Goal: Navigation & Orientation: Find specific page/section

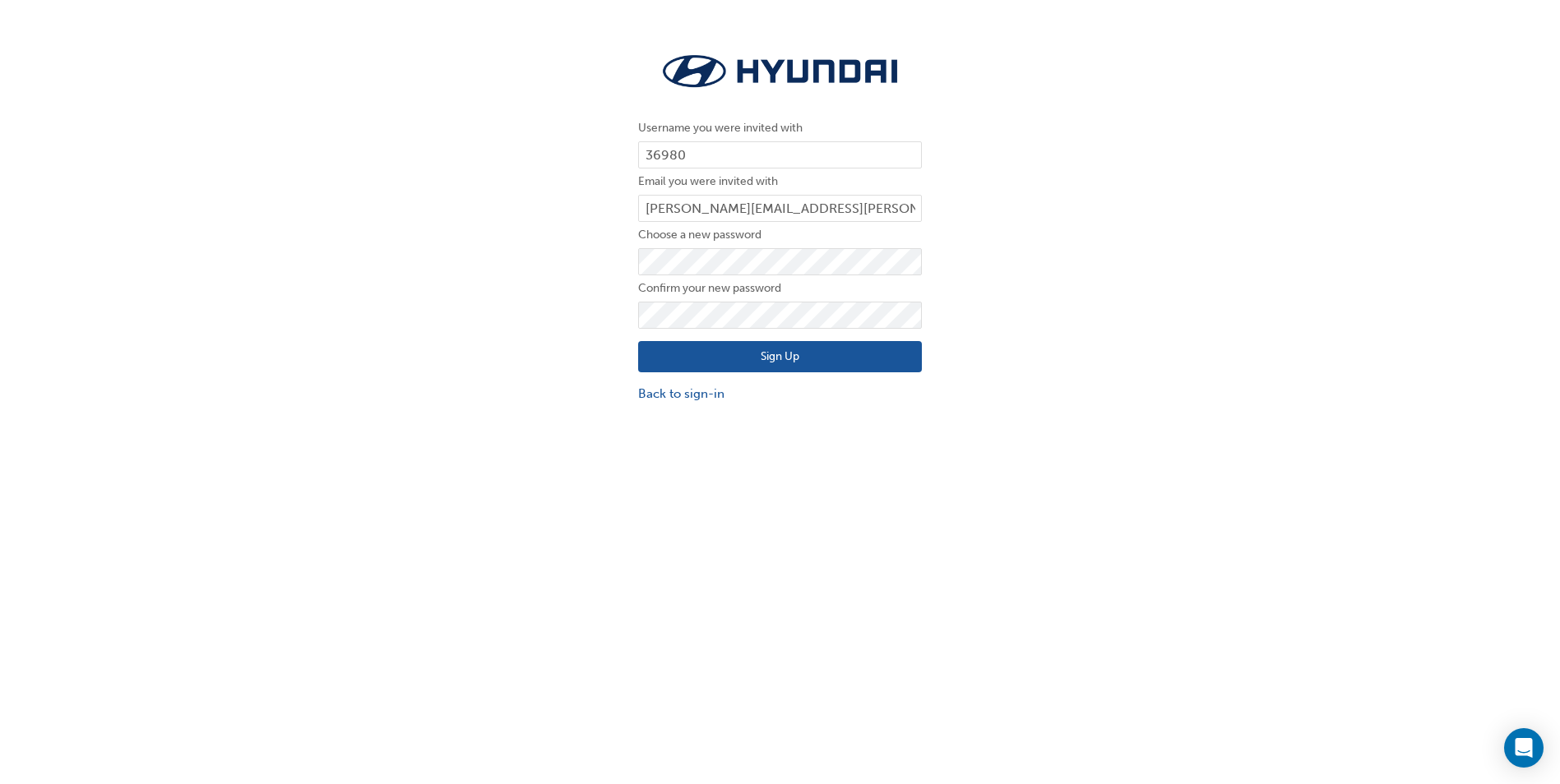
click at [794, 355] on button "Sign Up" at bounding box center [780, 356] width 284 height 31
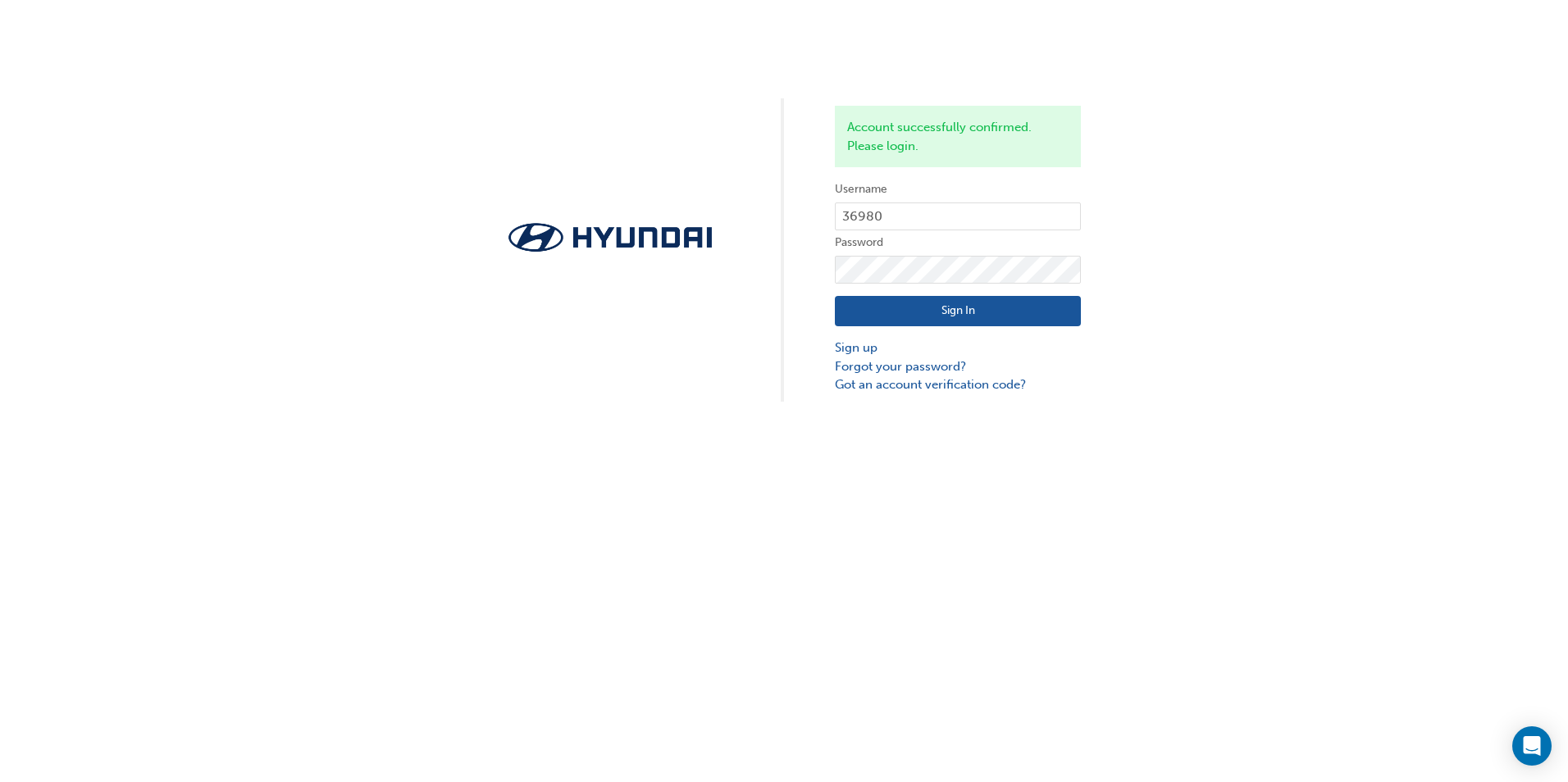
click at [988, 315] on button "Sign In" at bounding box center [957, 311] width 246 height 31
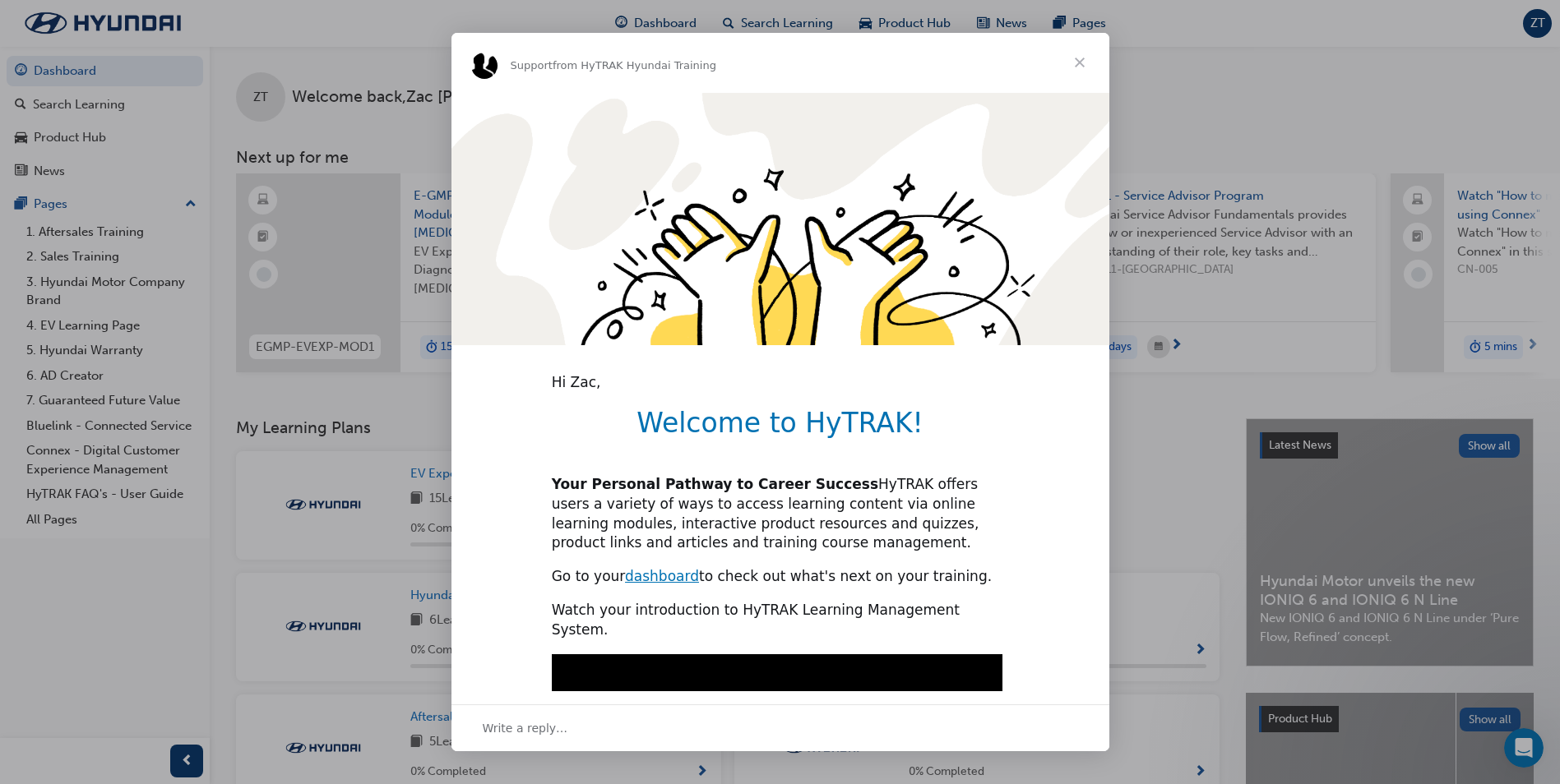
click at [1077, 67] on span "Close" at bounding box center [1079, 62] width 59 height 59
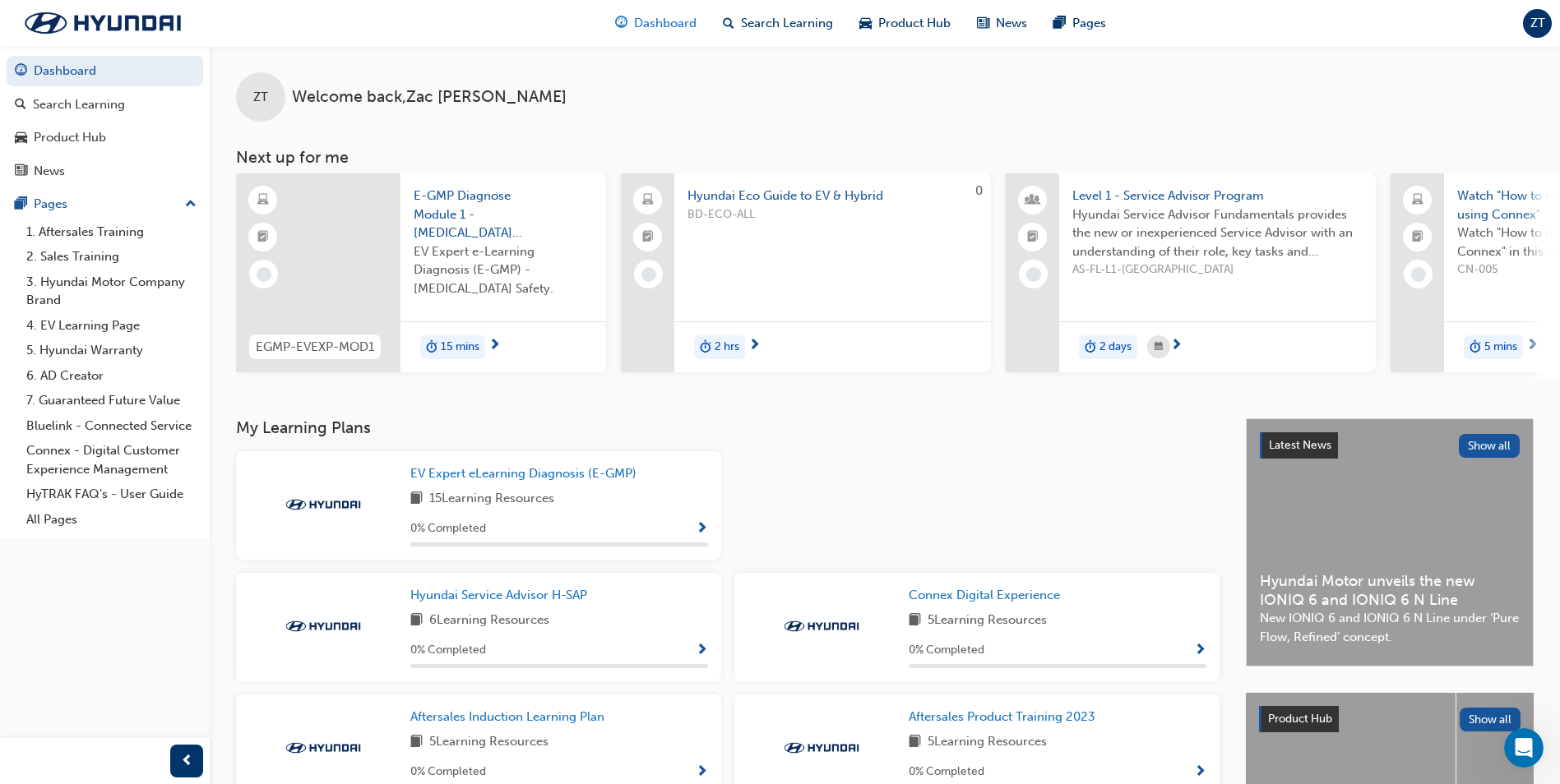
click at [672, 25] on span "Dashboard" at bounding box center [665, 24] width 62 height 19
click at [655, 24] on span "Dashboard" at bounding box center [665, 24] width 62 height 19
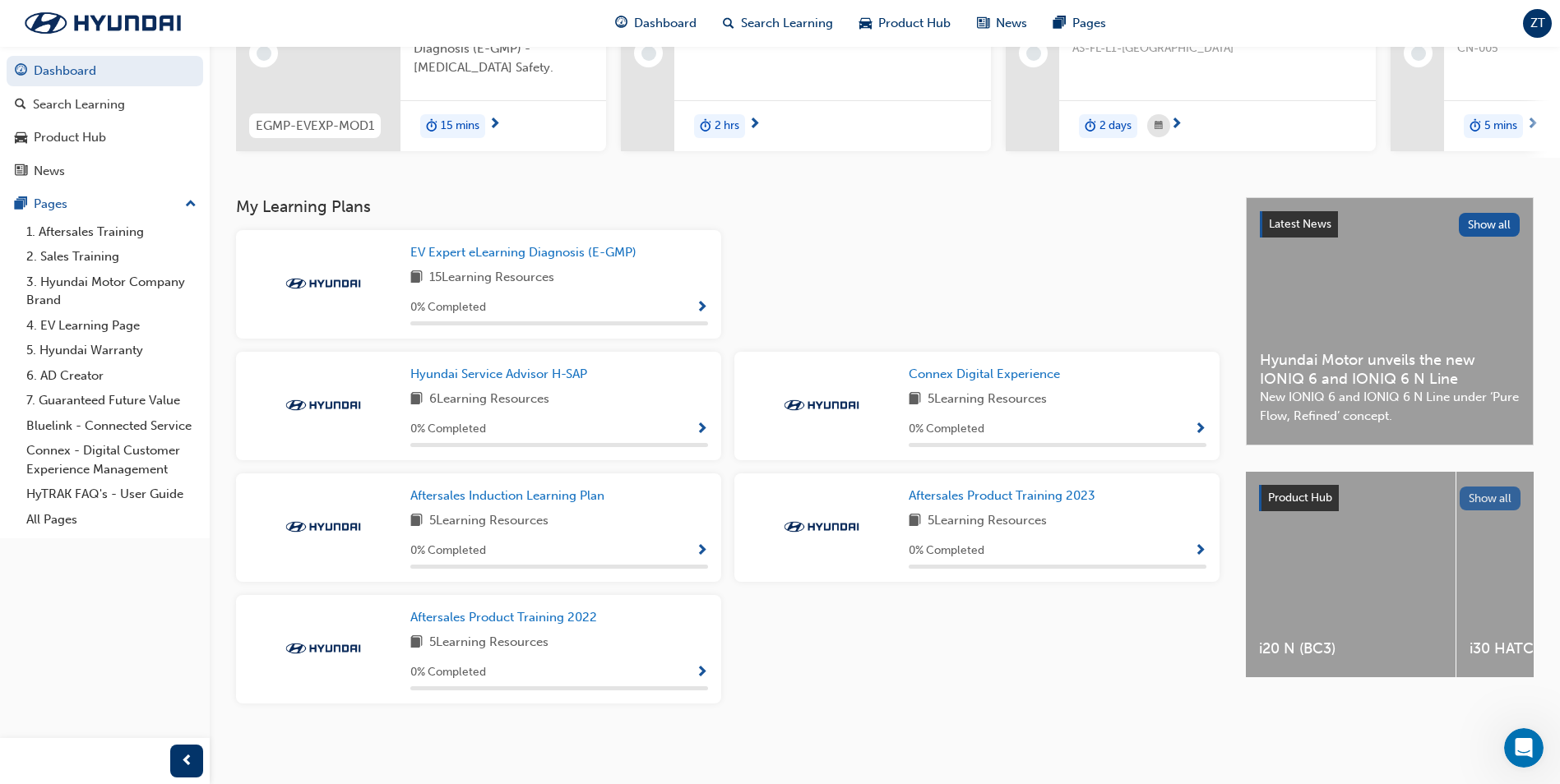
click at [1501, 499] on button "Show all" at bounding box center [1490, 498] width 62 height 24
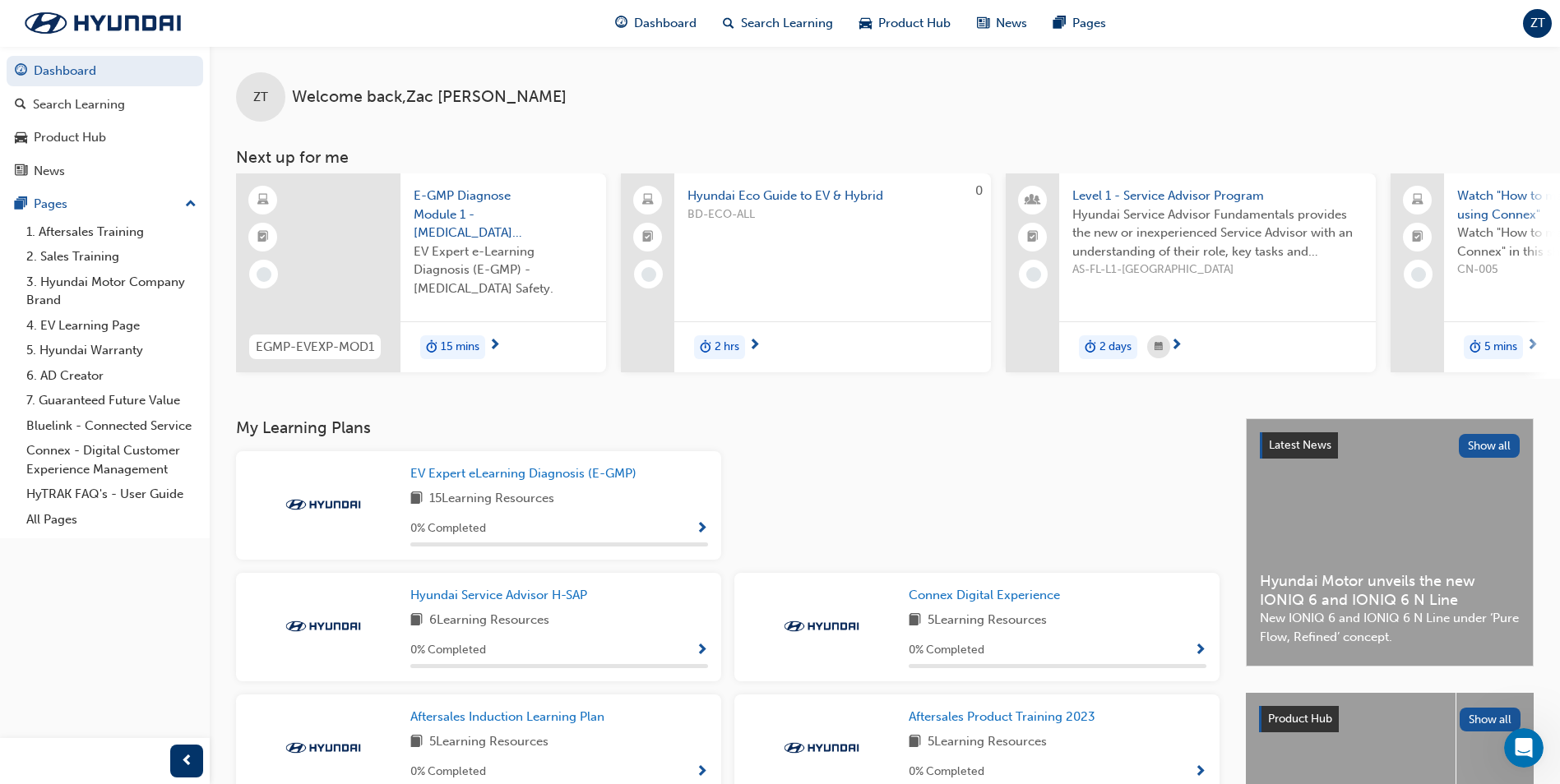
scroll to position [0, 983]
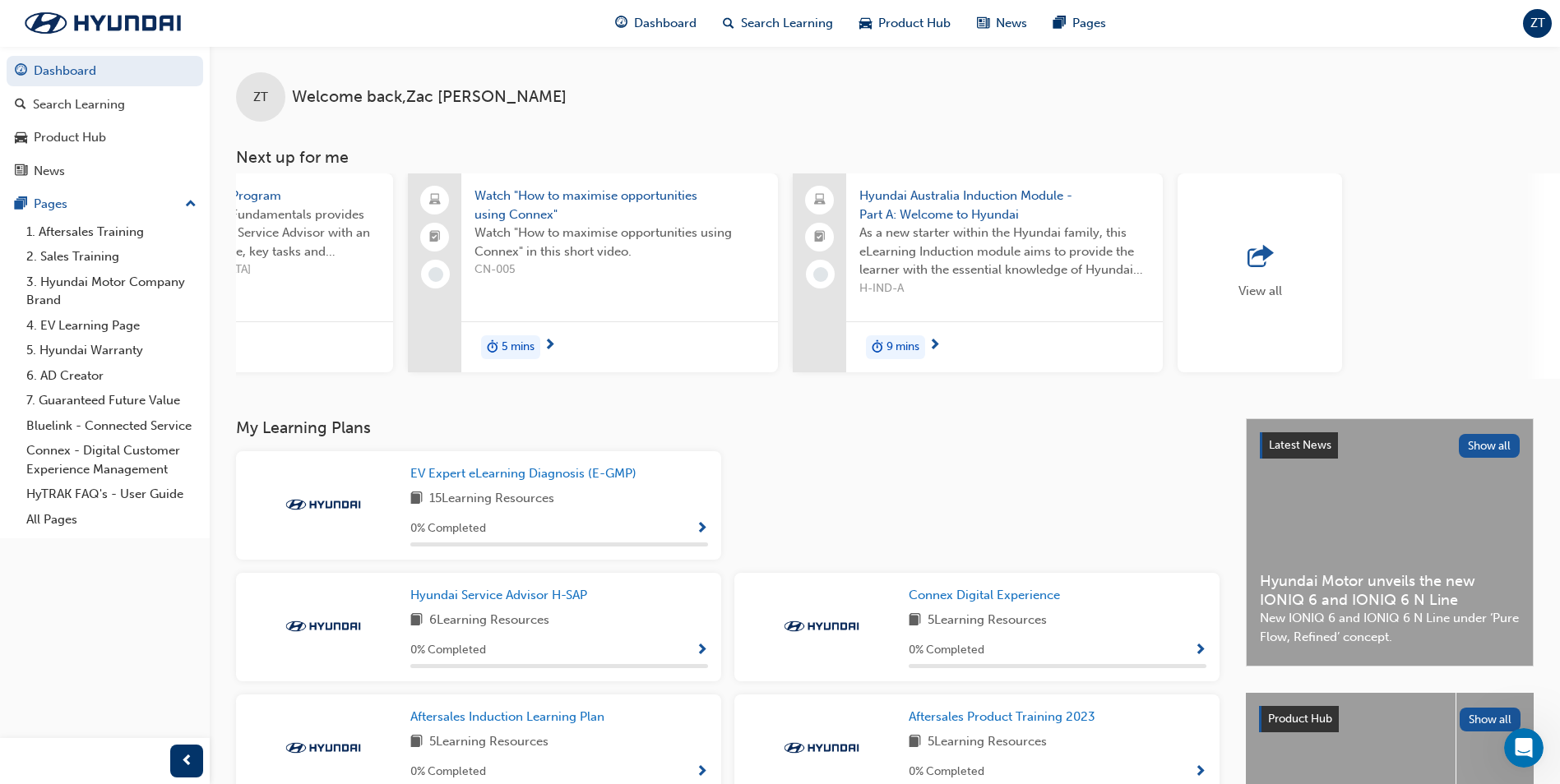
click at [1544, 377] on div "View all" at bounding box center [1362, 276] width 370 height 206
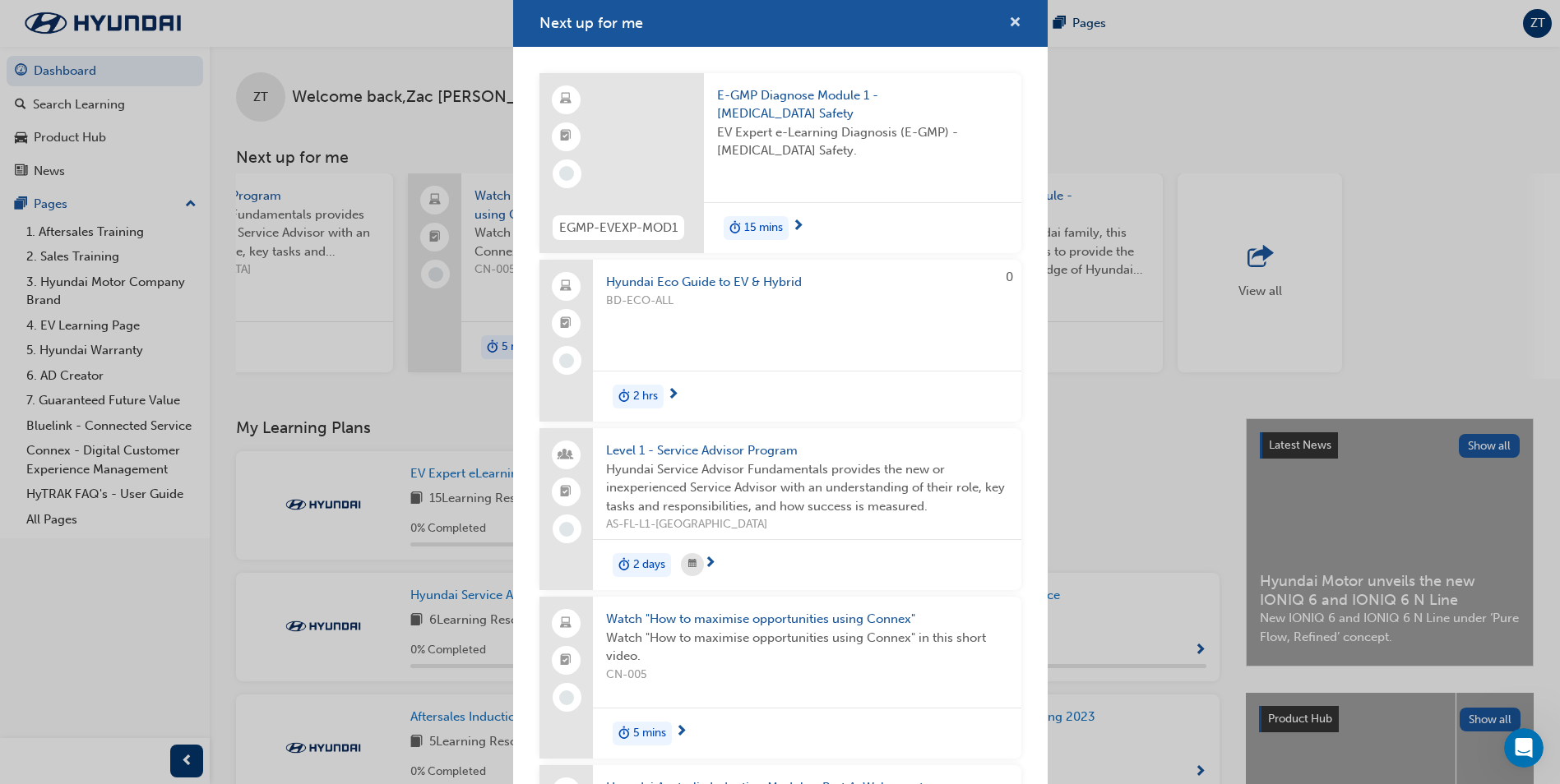
click at [1009, 21] on span "cross-icon" at bounding box center [1015, 24] width 12 height 15
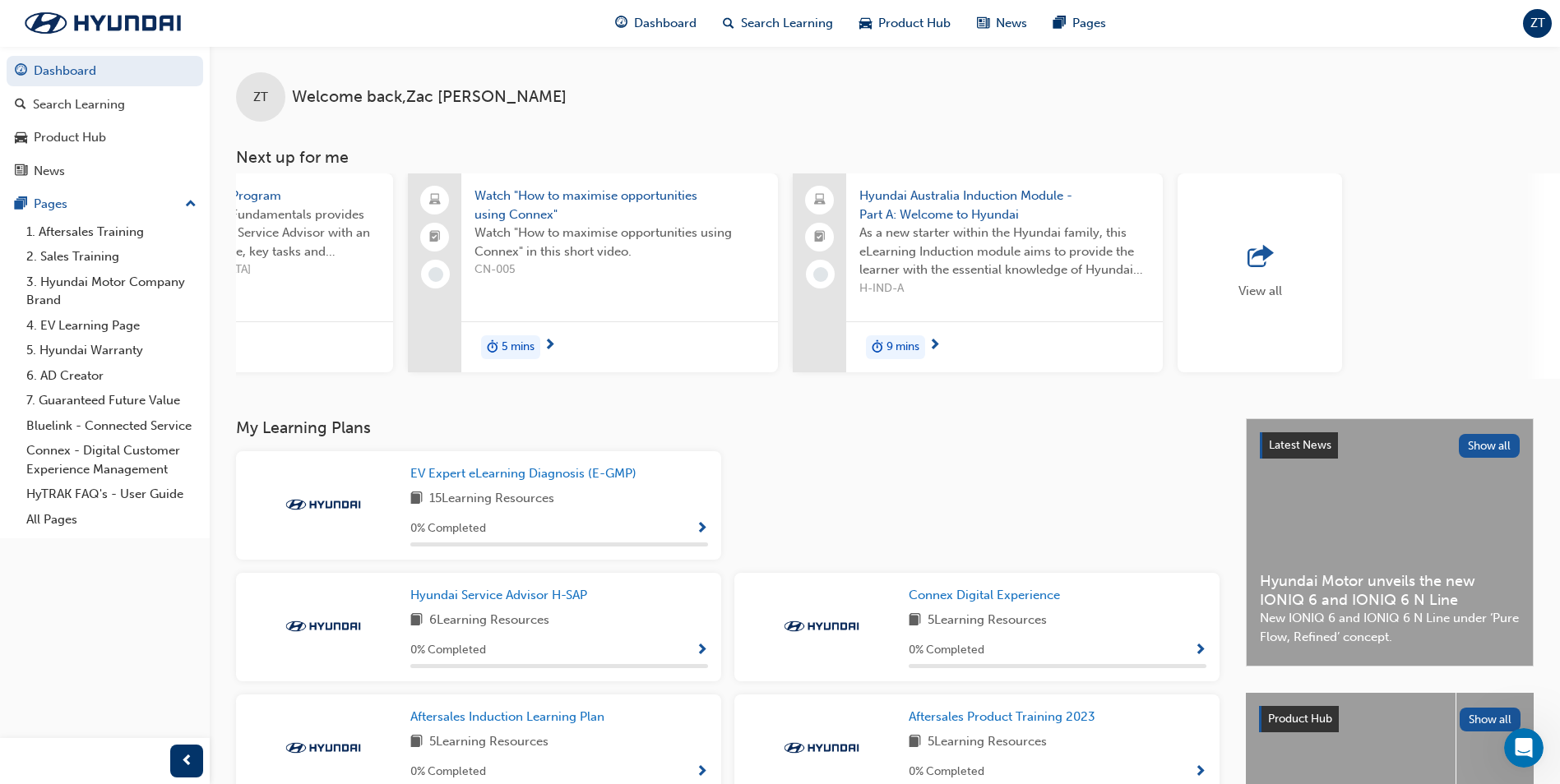
click at [1268, 288] on span "View all" at bounding box center [1260, 291] width 43 height 15
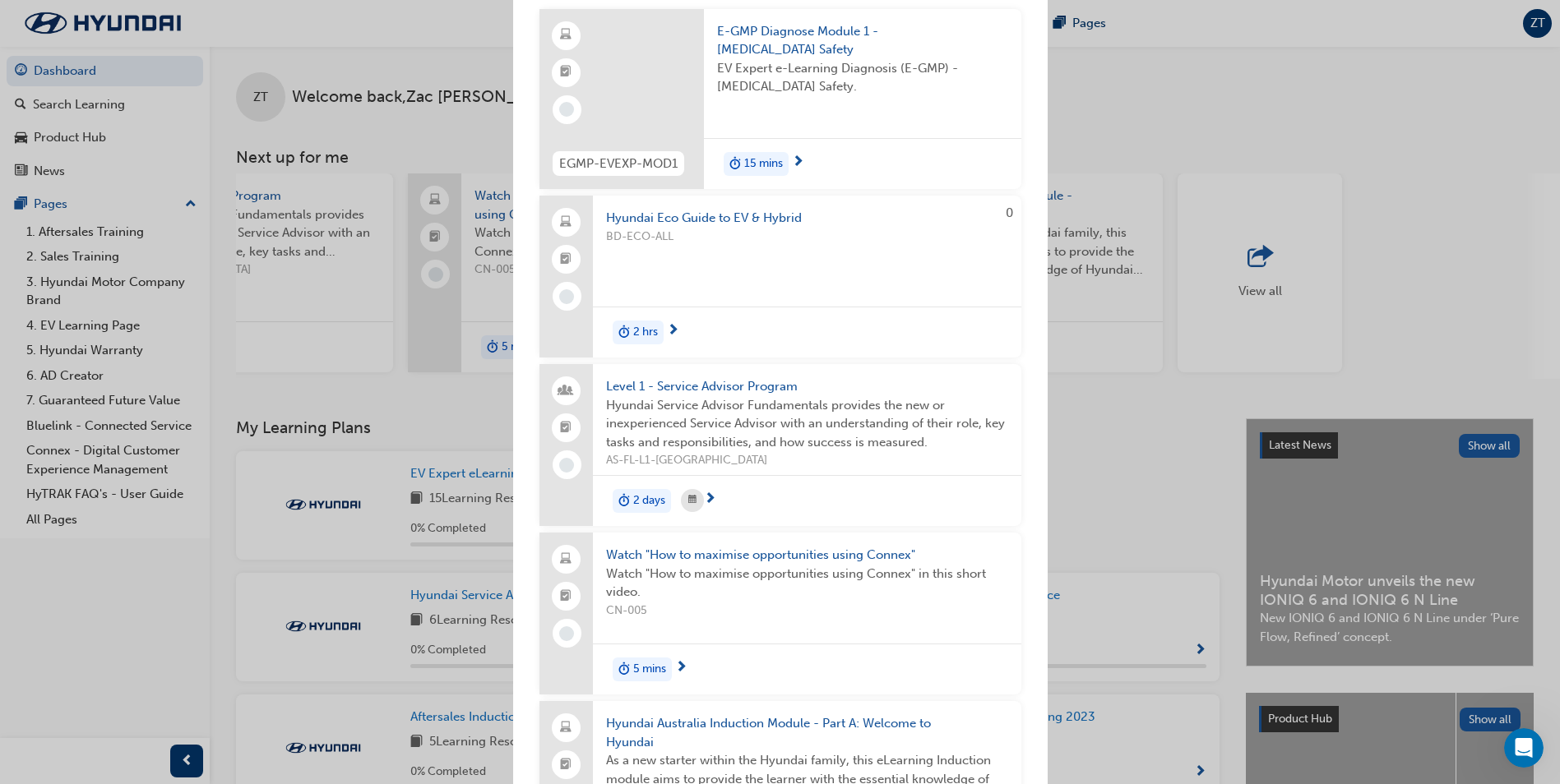
scroll to position [0, 0]
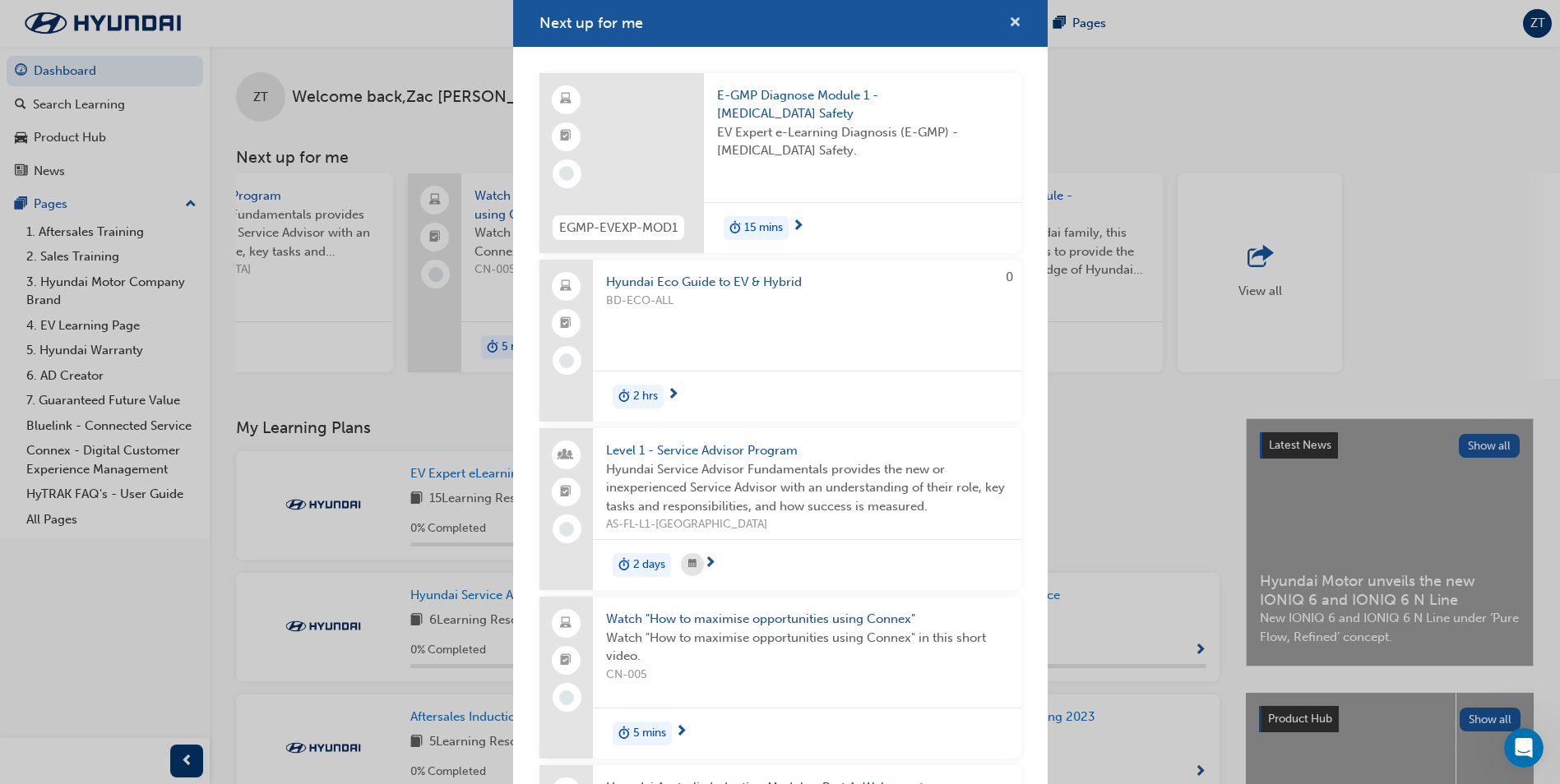
click at [1009, 17] on span "cross-icon" at bounding box center [1015, 24] width 12 height 15
